Goal: Task Accomplishment & Management: Use online tool/utility

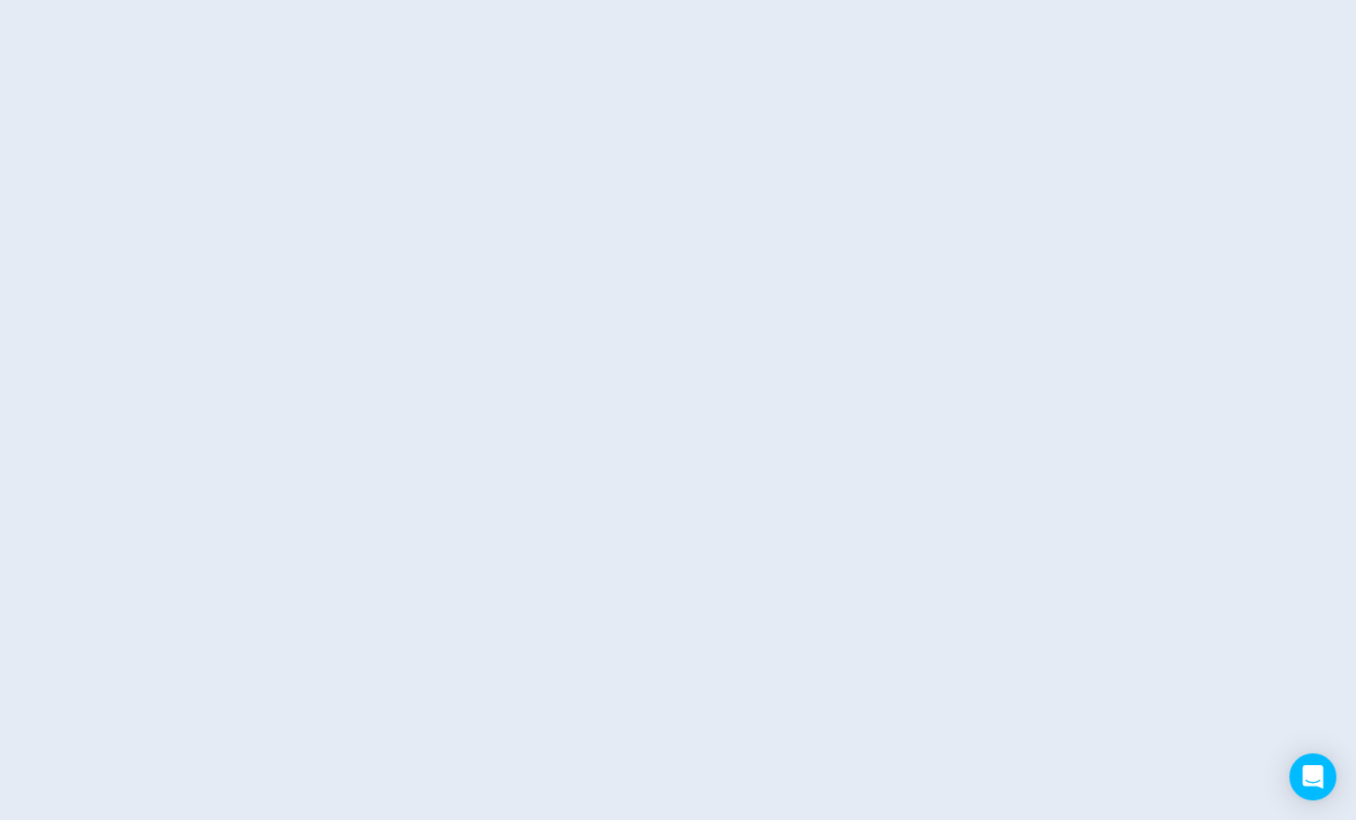
click at [285, 0] on html at bounding box center [678, 0] width 1356 height 0
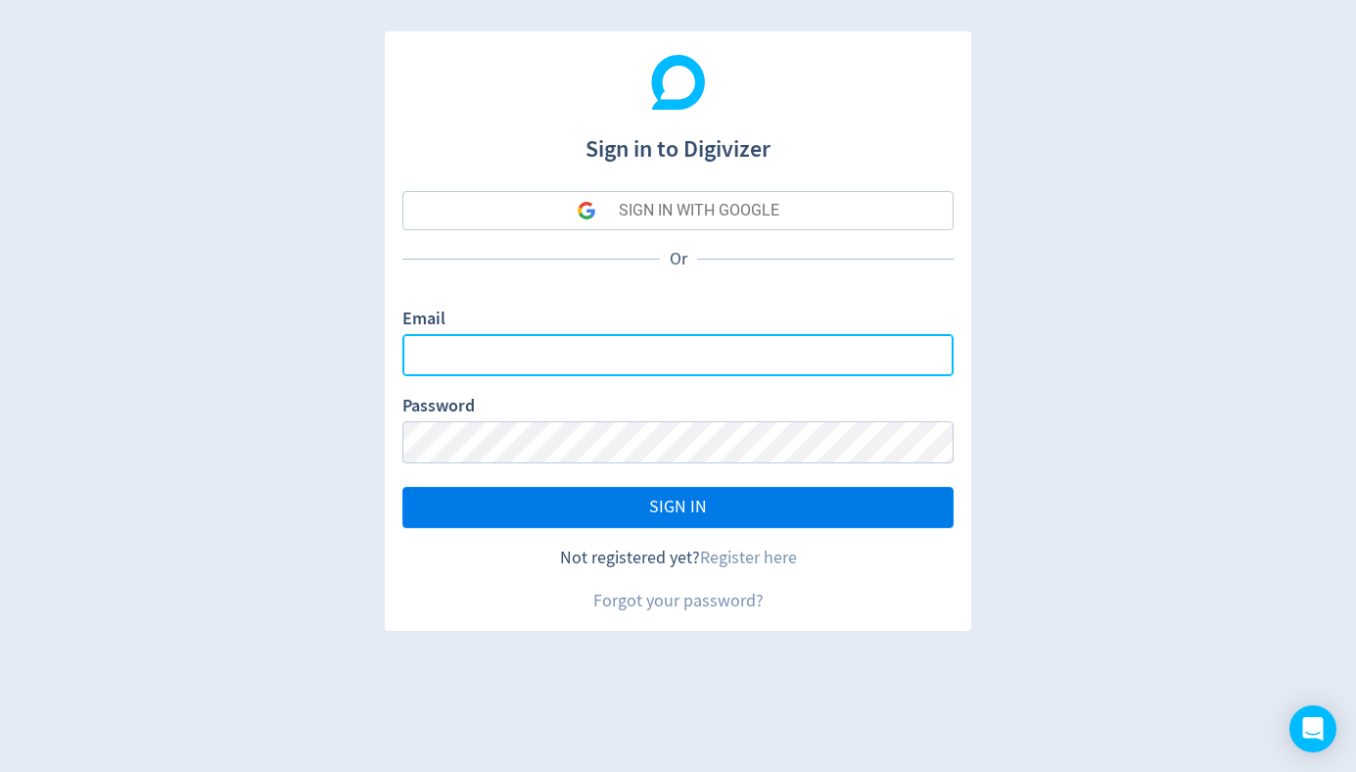
type input "[EMAIL_ADDRESS][PERSON_NAME][DOMAIN_NAME]"
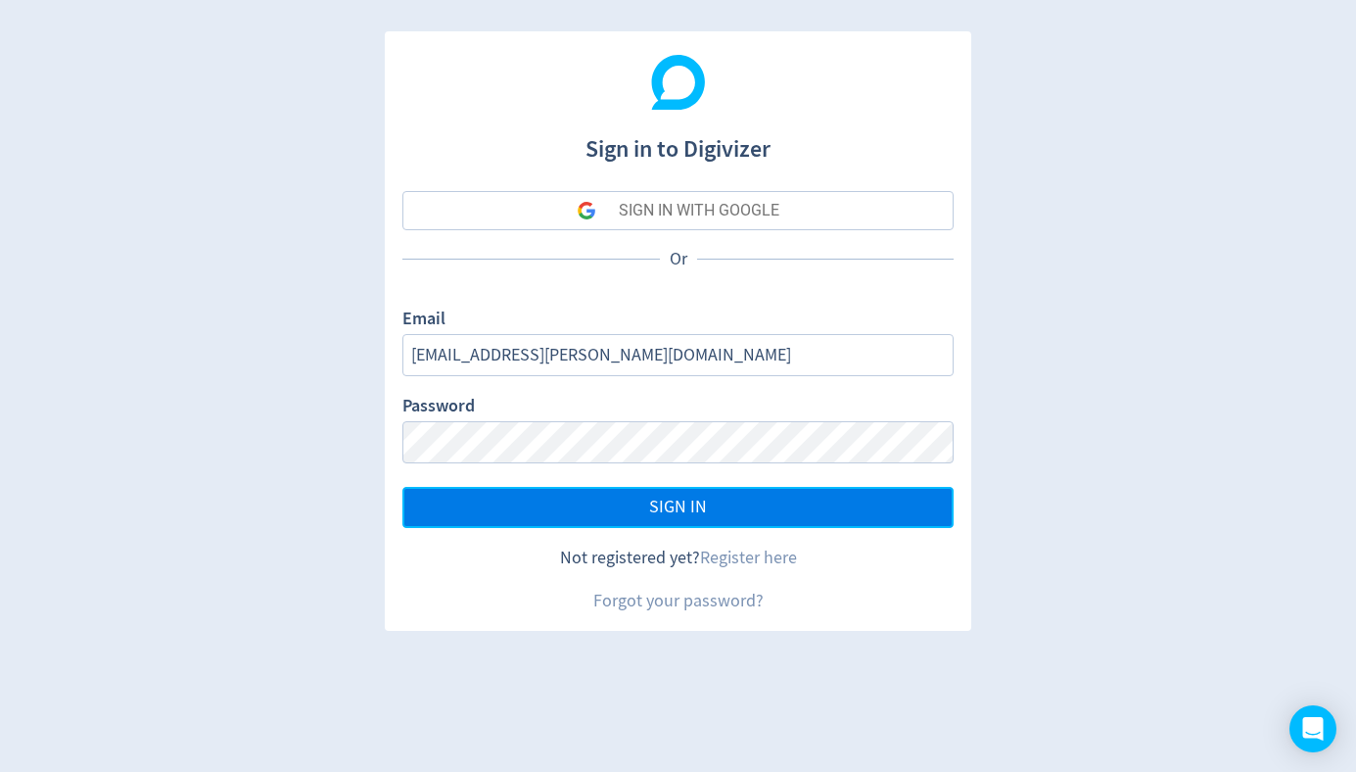
click at [597, 503] on button "SIGN IN" at bounding box center [677, 507] width 551 height 41
